Goal: Find specific page/section: Find specific page/section

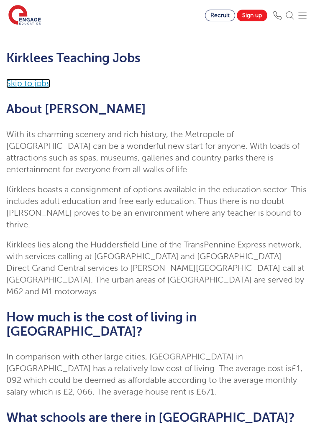
click at [8, 81] on link "Skip to jobs" at bounding box center [28, 84] width 44 height 10
click at [14, 25] on img at bounding box center [24, 15] width 33 height 21
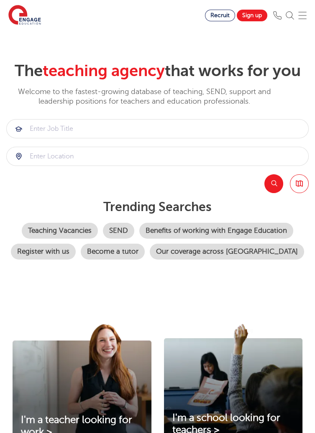
click at [304, 188] on link "Browse all Jobs" at bounding box center [299, 183] width 19 height 19
click at [303, 184] on link "Browse all Jobs" at bounding box center [299, 183] width 19 height 19
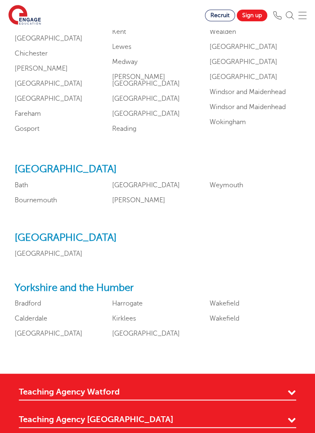
scroll to position [930, 0]
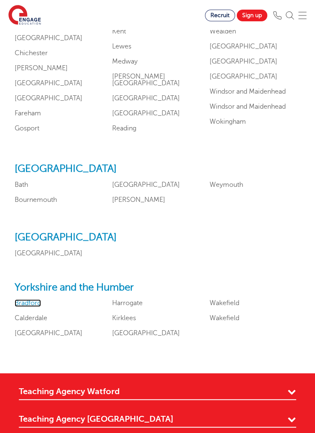
click at [33, 307] on link "Bradford" at bounding box center [28, 303] width 26 height 8
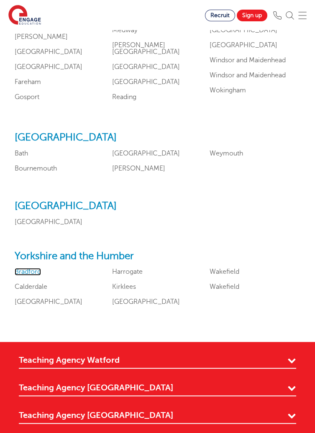
scroll to position [962, 0]
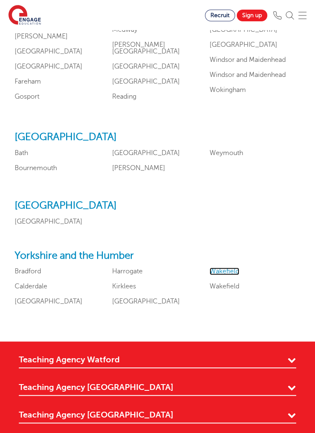
click at [231, 275] on link "Wakefield" at bounding box center [225, 272] width 30 height 8
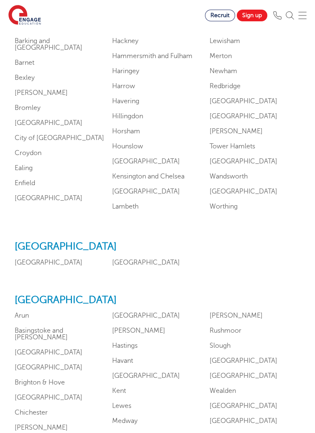
scroll to position [0, 0]
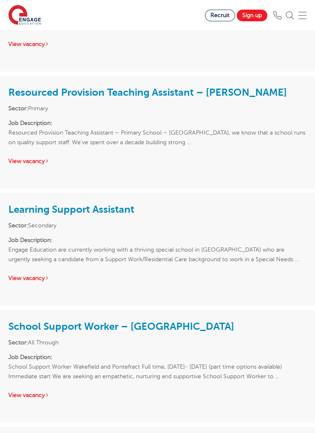
scroll to position [828, 0]
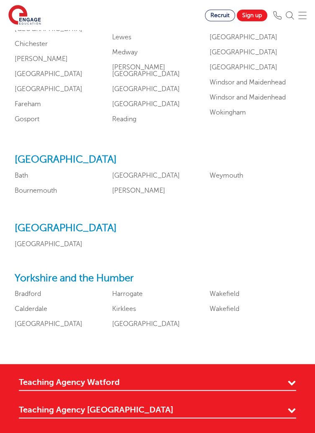
scroll to position [936, 0]
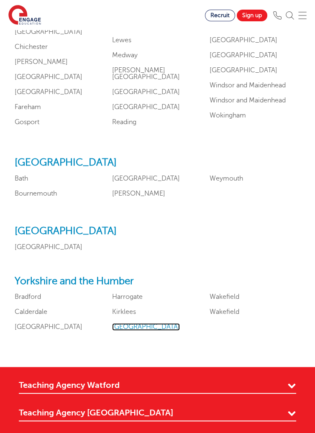
click at [128, 331] on link "[GEOGRAPHIC_DATA]" at bounding box center [146, 327] width 68 height 8
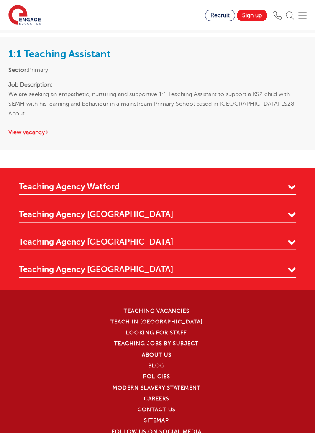
scroll to position [3033, 0]
